Goal: Information Seeking & Learning: Find specific fact

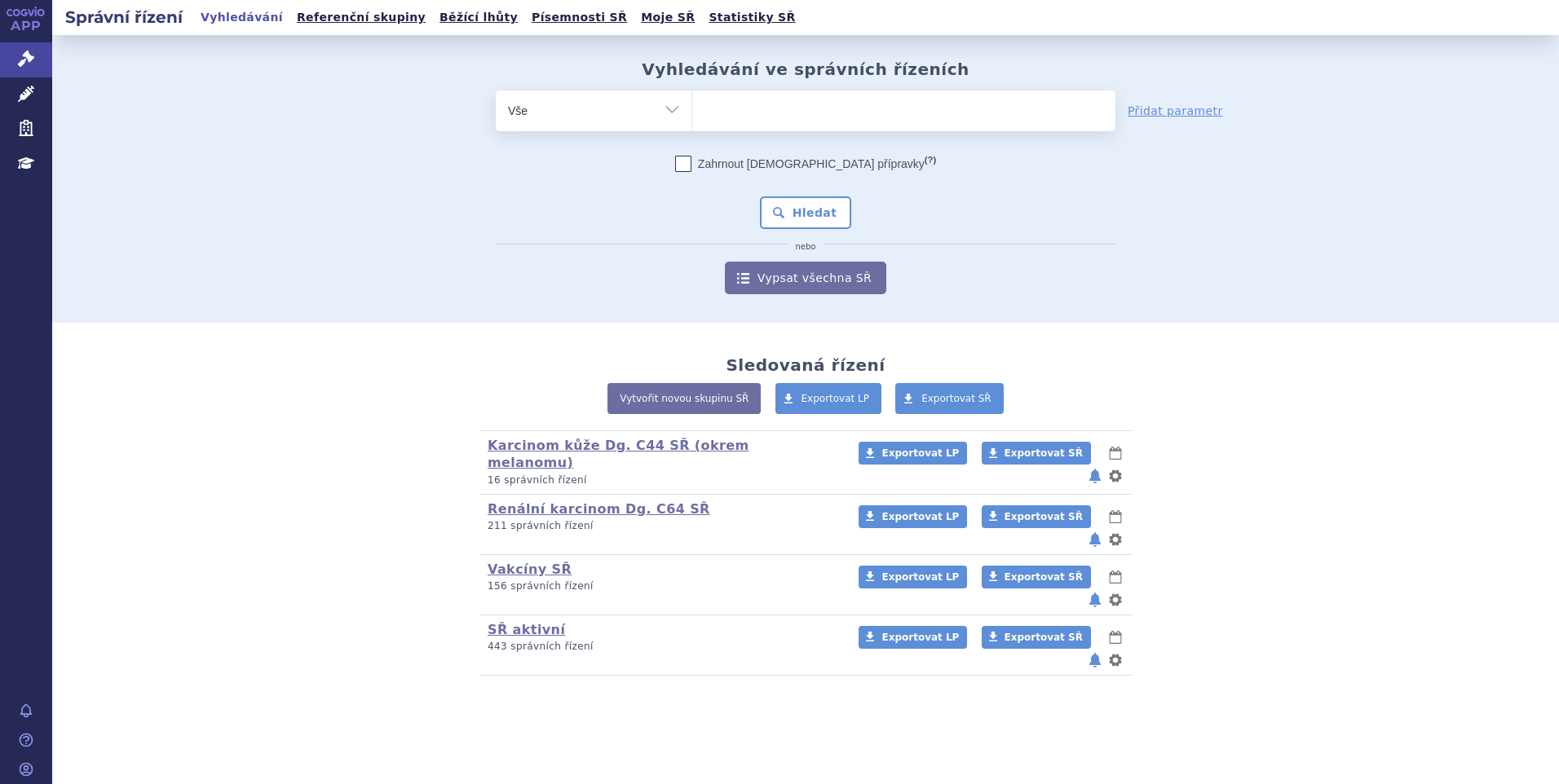
drag, startPoint x: 734, startPoint y: 150, endPoint x: 741, endPoint y: 123, distance: 27.9
click at [735, 141] on form "odstranit Vše Spisová značka Typ SŘ (?) Hledat" at bounding box center [806, 192] width 620 height 204
click at [741, 122] on ul at bounding box center [905, 108] width 424 height 34
click at [693, 122] on select at bounding box center [692, 110] width 1 height 41
type input "ip"
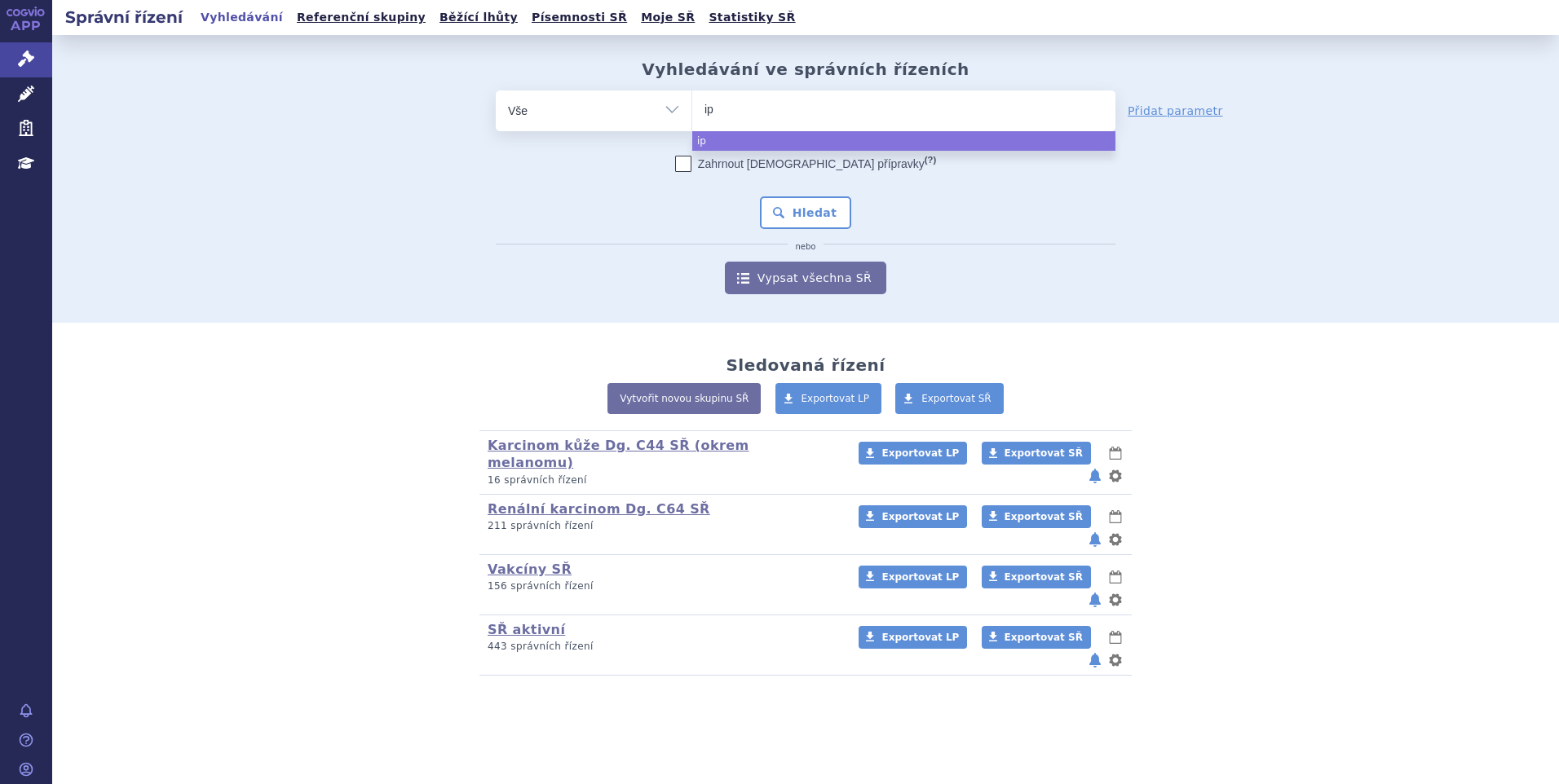
type input "i"
type input "opd"
type input "opdiv"
type input "opdivo"
select select "opdivo"
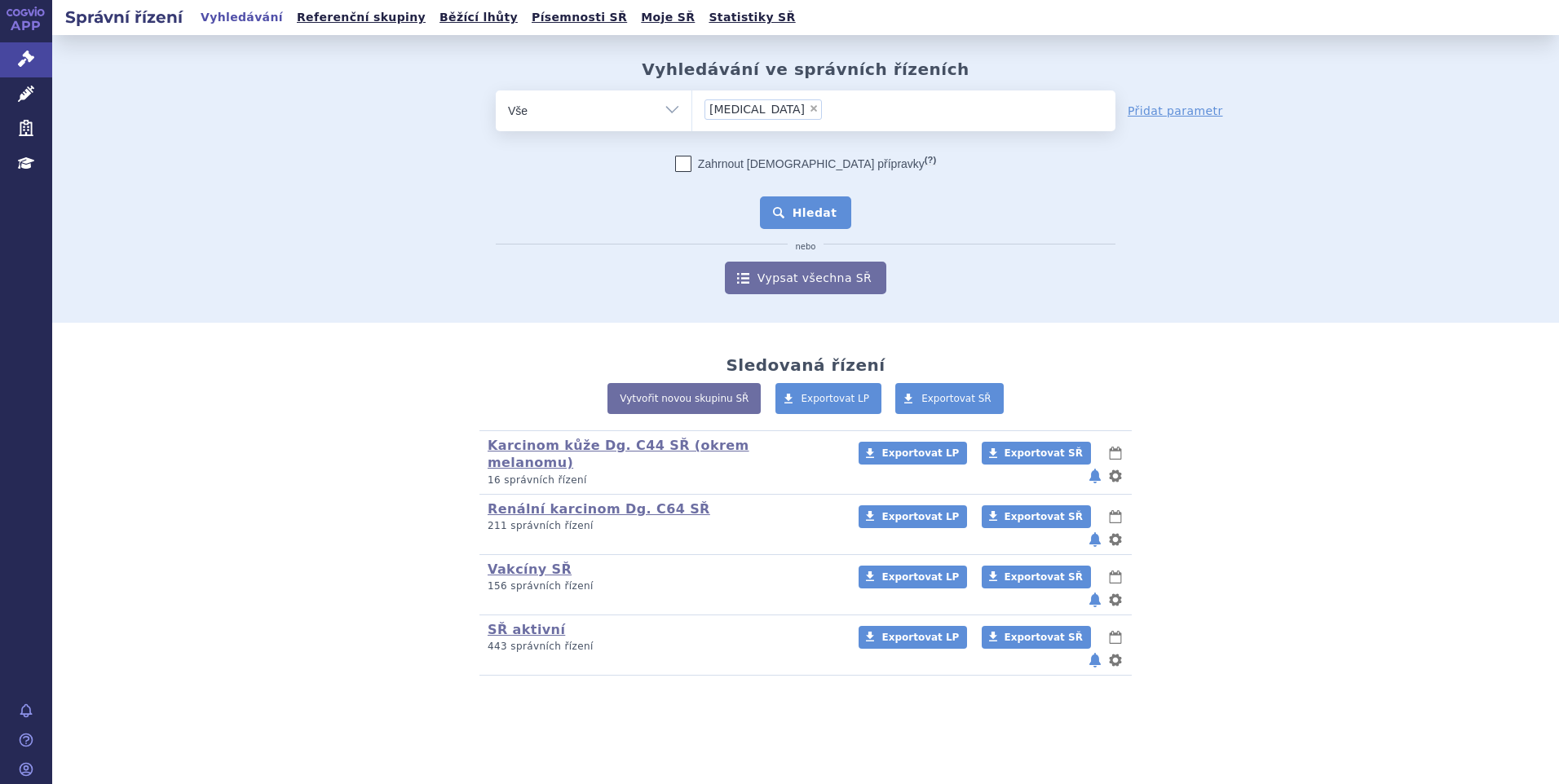
click at [802, 212] on button "Hledat" at bounding box center [806, 213] width 92 height 33
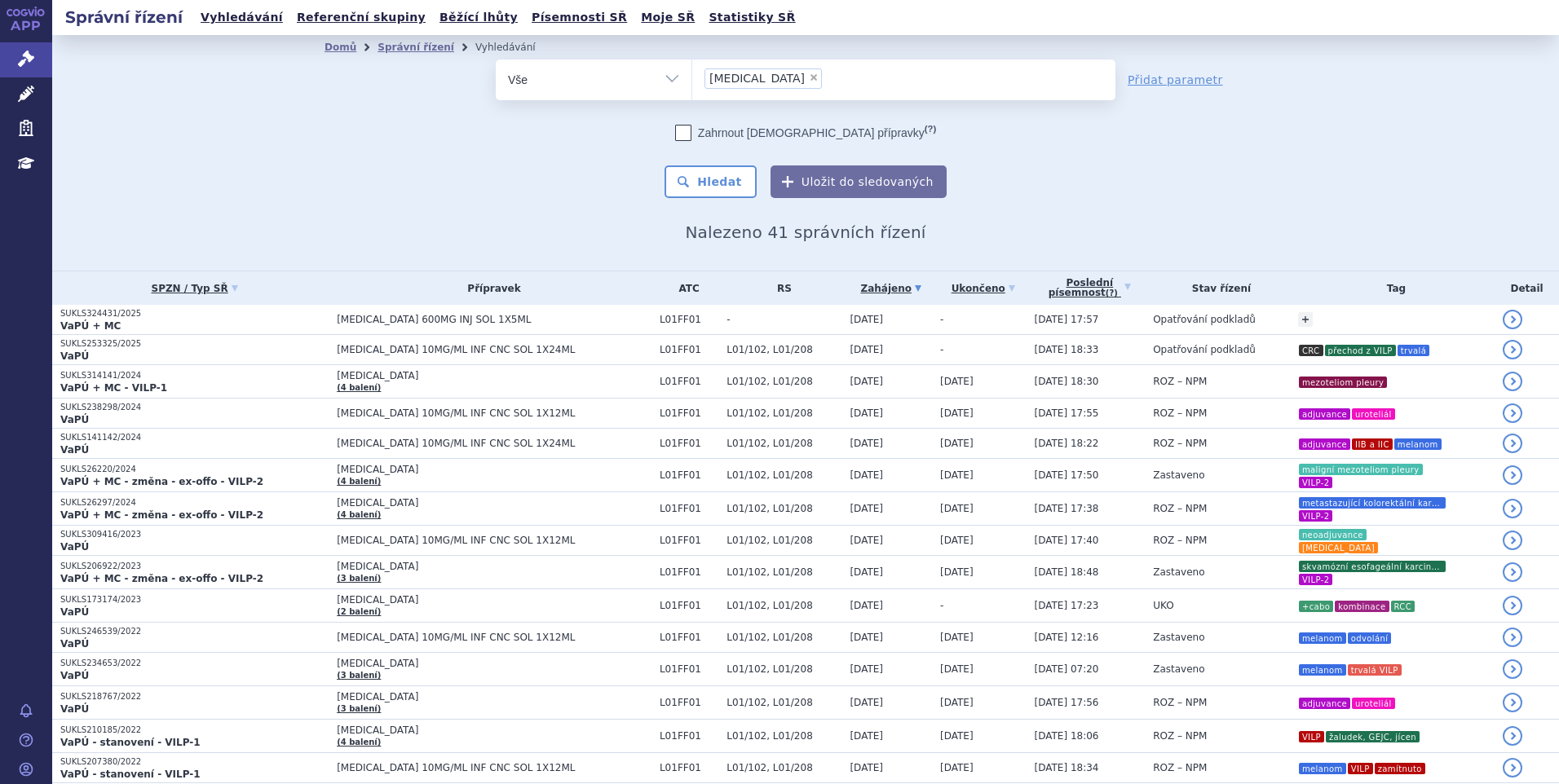
scroll to position [163, 0]
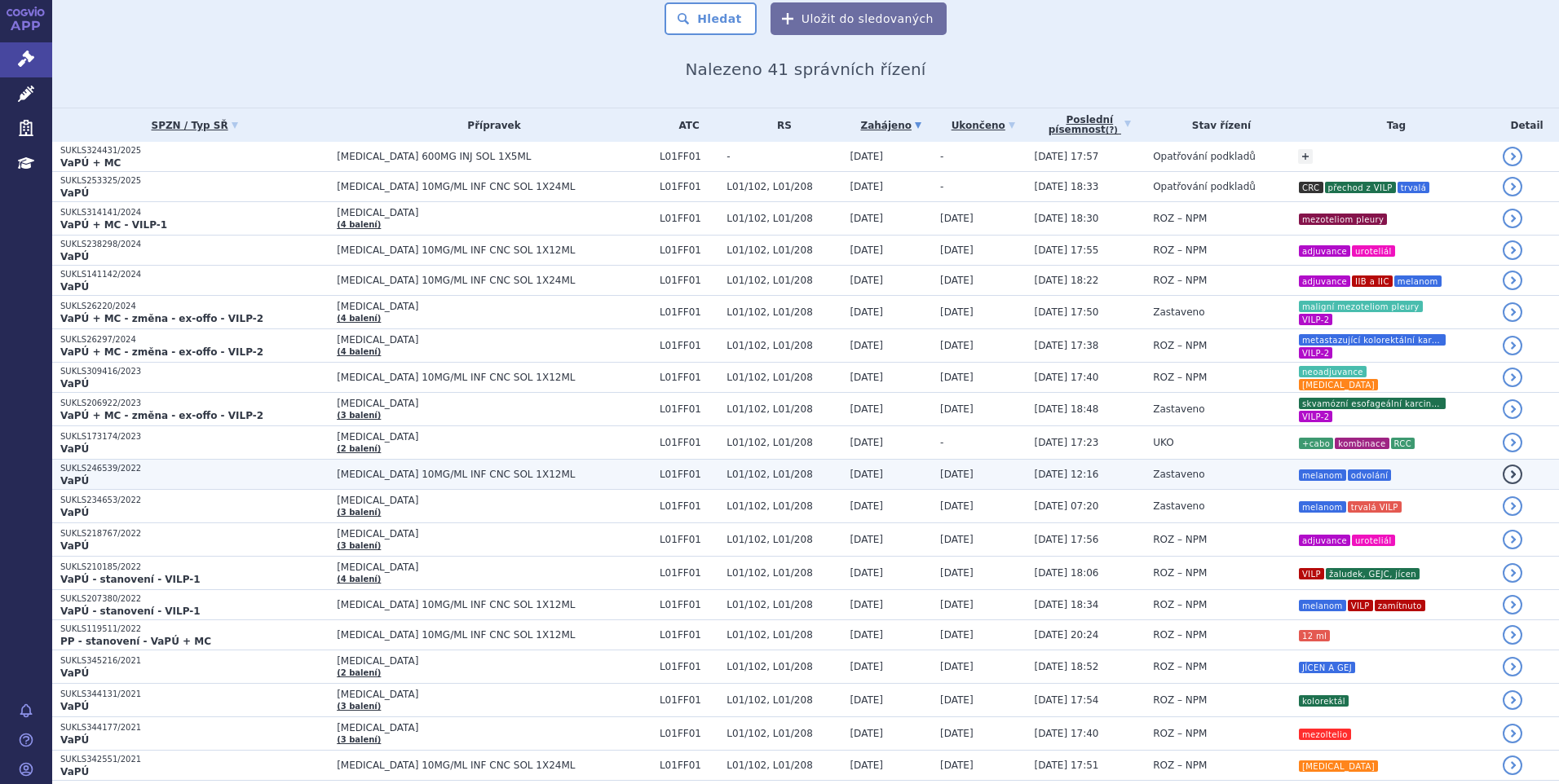
click at [1158, 459] on td "Zastaveno" at bounding box center [1217, 474] width 145 height 30
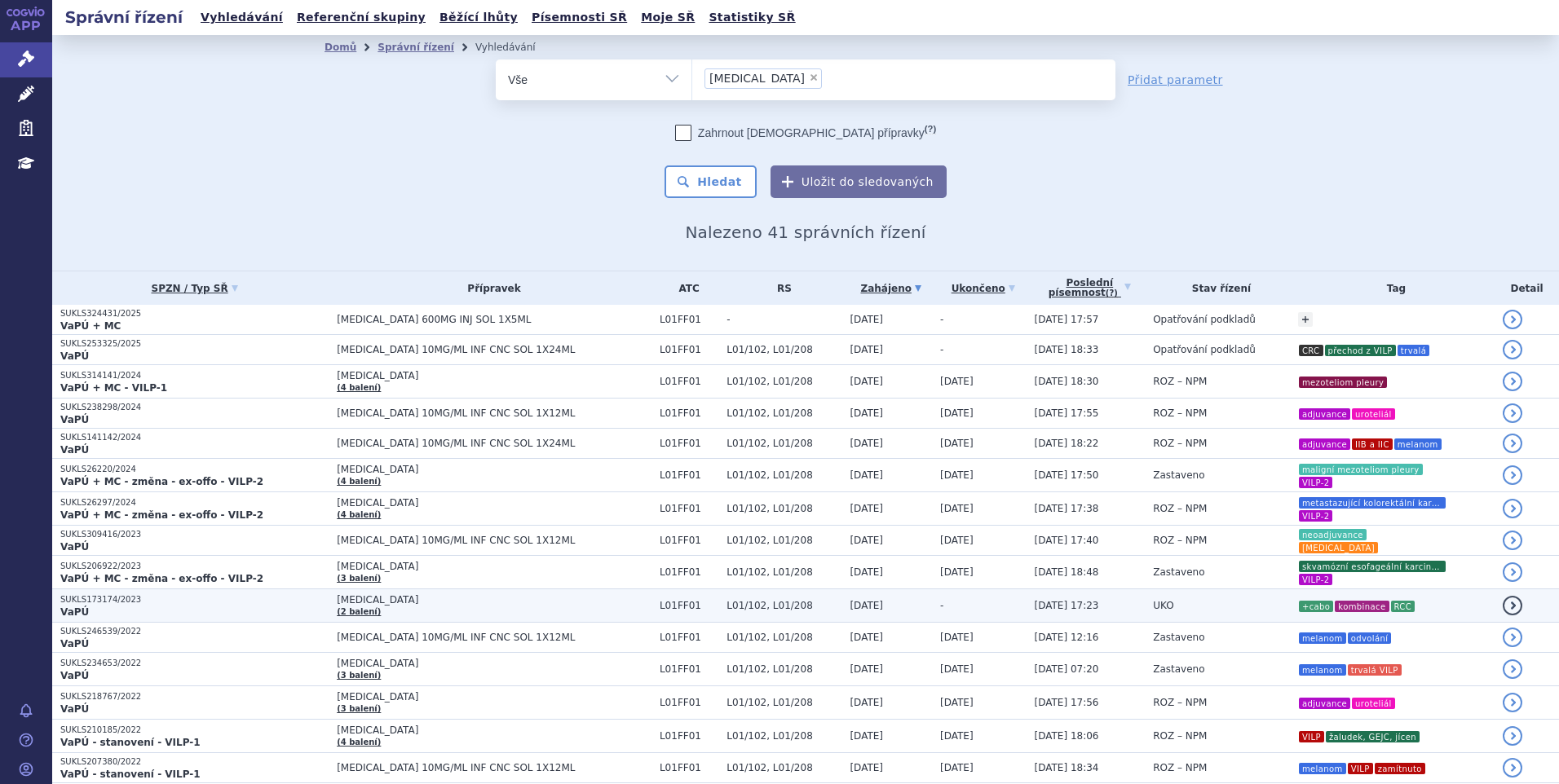
click at [1161, 603] on td "UKO" at bounding box center [1217, 606] width 145 height 34
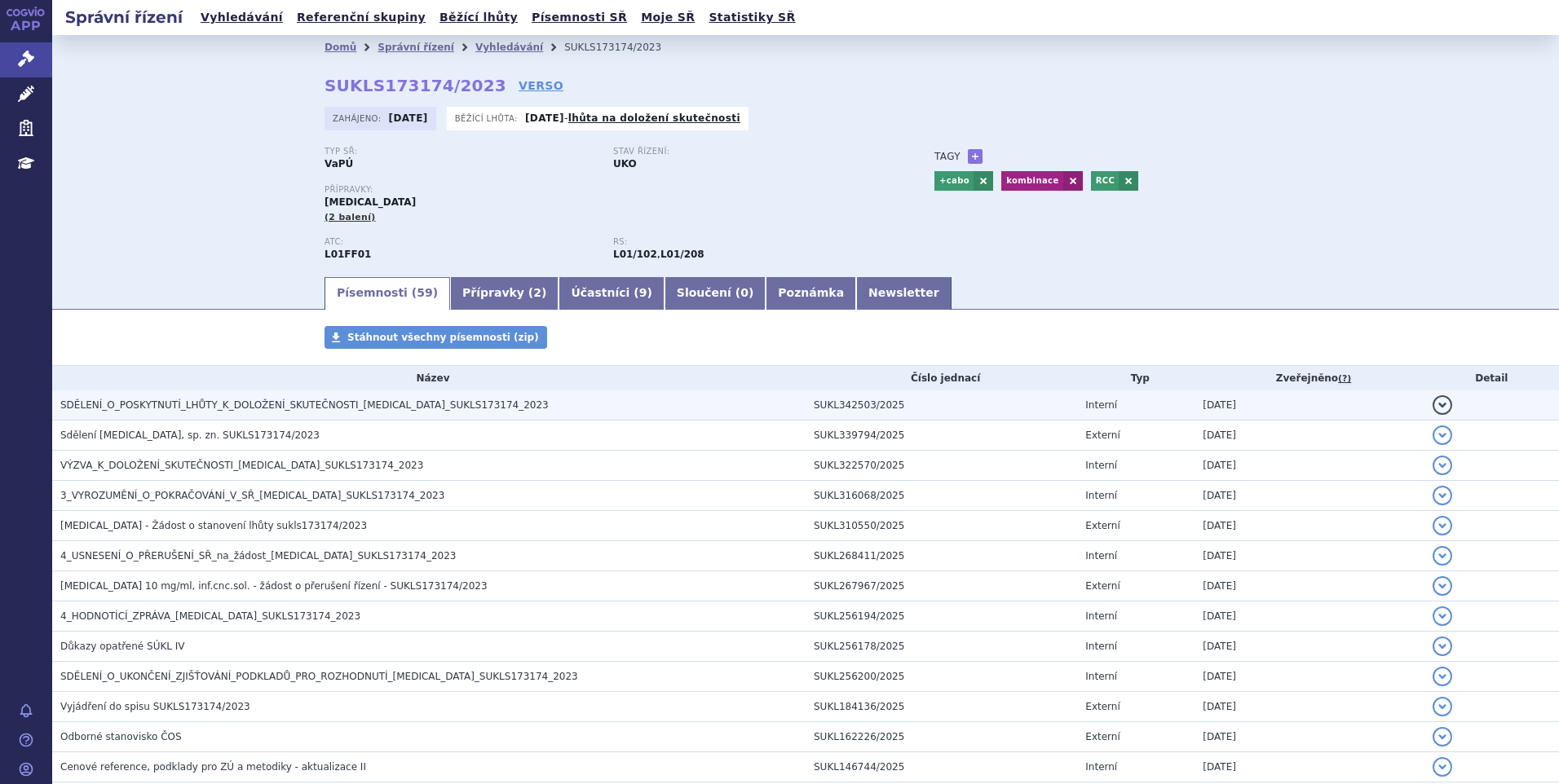
click at [249, 413] on h3 "SDĚLENÍ_O_POSKYTNUTÍ_LHŮTY_K_DOLOŽENÍ_SKUTEČNOSTI_[MEDICAL_DATA]_SUKLS173174_20…" at bounding box center [433, 405] width 745 height 16
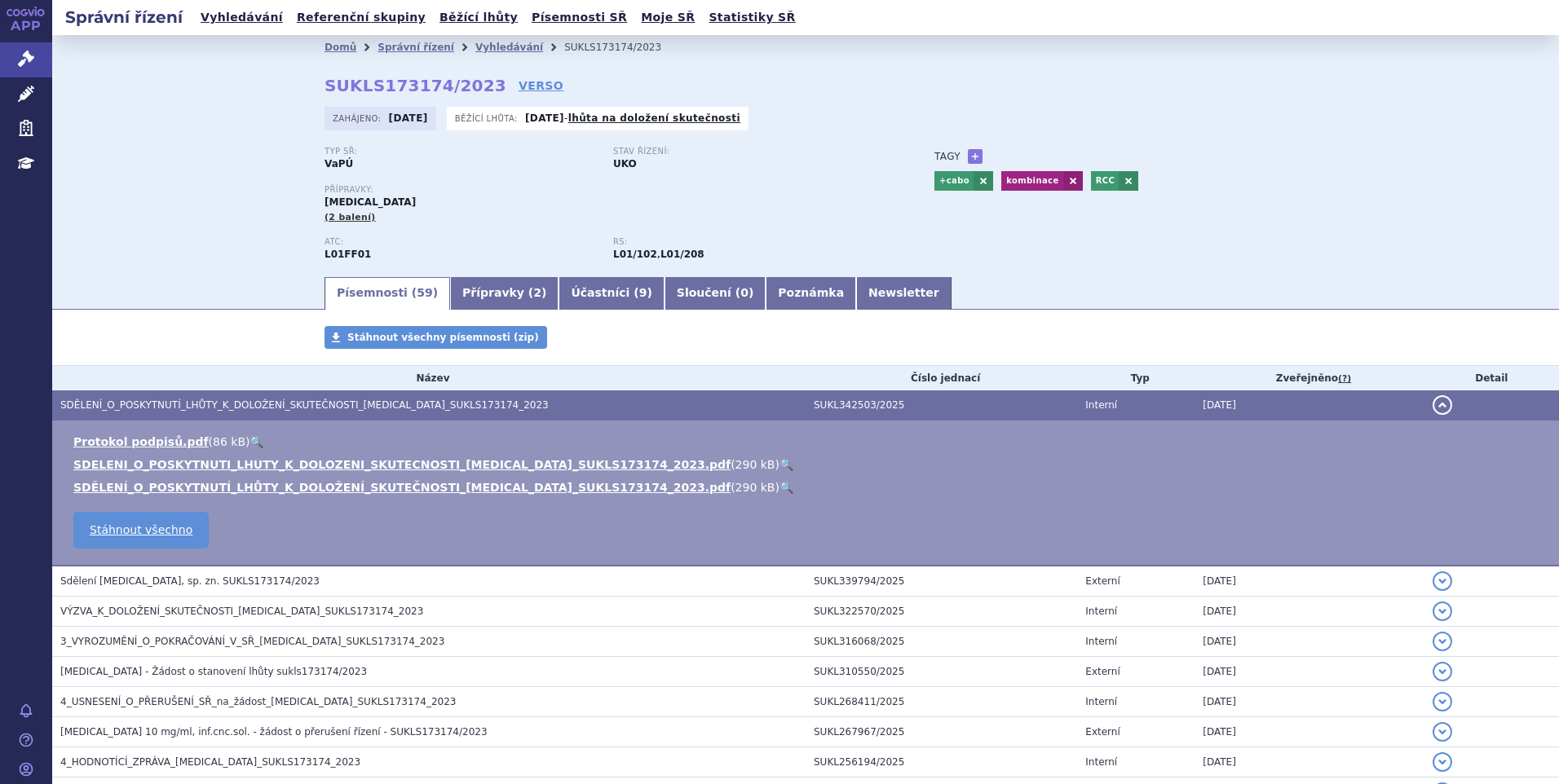
click at [780, 464] on link "🔍" at bounding box center [786, 464] width 14 height 13
